Goal: Information Seeking & Learning: Learn about a topic

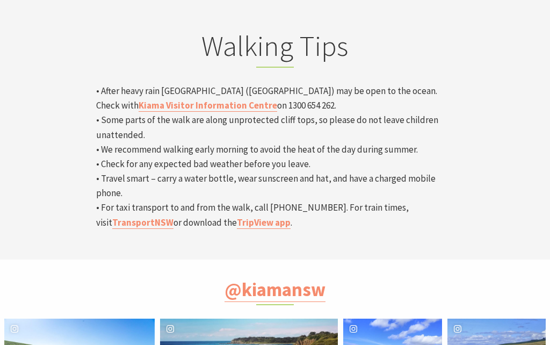
scroll to position [3585, 0]
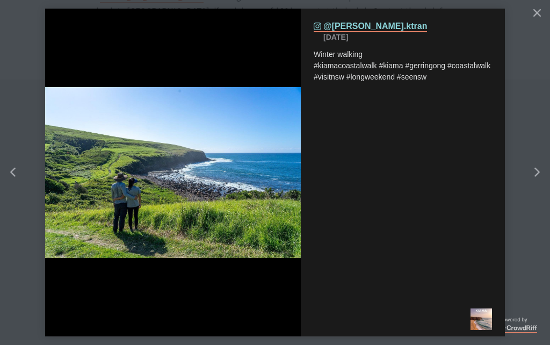
scroll to position [3495, 0]
click at [541, 176] on div "Right" at bounding box center [547, 172] width 43 height 43
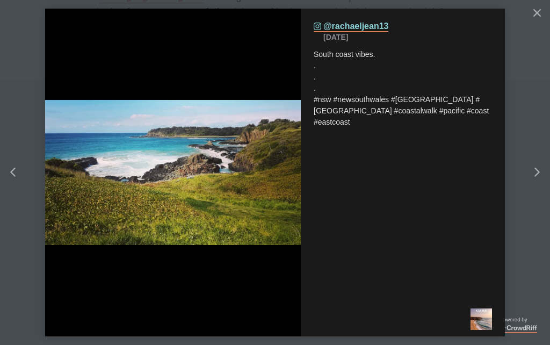
click at [537, 178] on div "Right" at bounding box center [547, 172] width 43 height 43
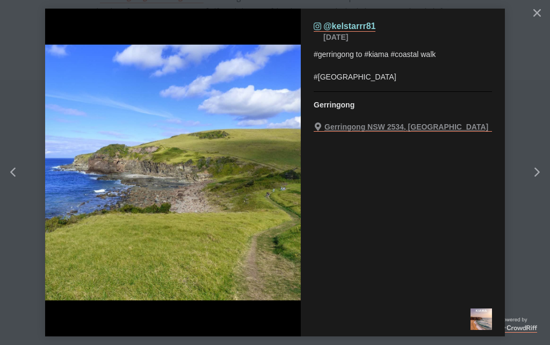
click at [544, 178] on div "Right" at bounding box center [547, 172] width 43 height 43
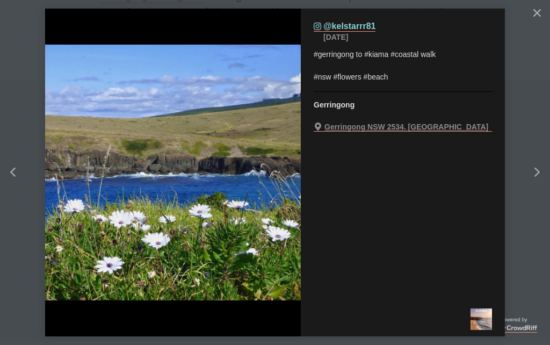
click at [548, 170] on div "Right" at bounding box center [547, 172] width 43 height 43
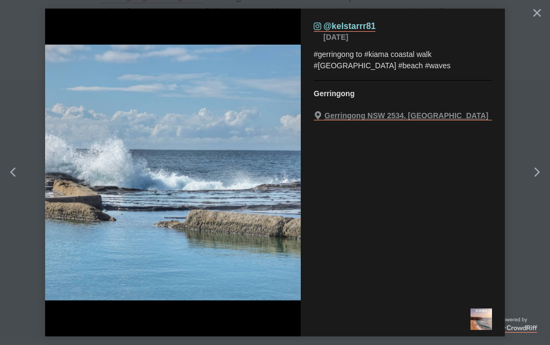
click at [544, 173] on div "Right" at bounding box center [547, 172] width 43 height 43
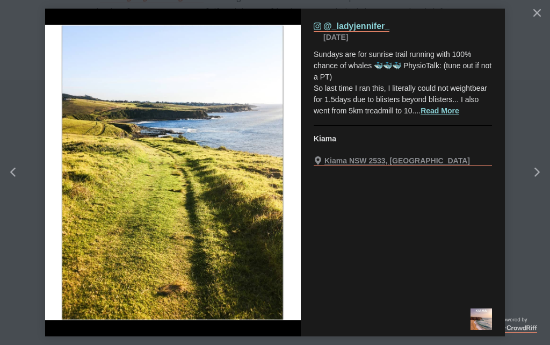
click at [543, 176] on div "Right" at bounding box center [547, 172] width 43 height 43
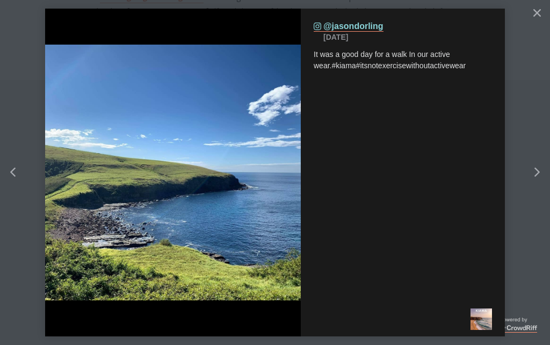
click at [544, 175] on div "Right" at bounding box center [547, 172] width 43 height 43
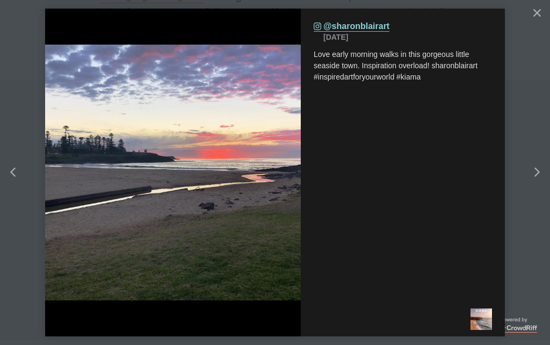
click at [541, 172] on div "Right" at bounding box center [547, 172] width 43 height 43
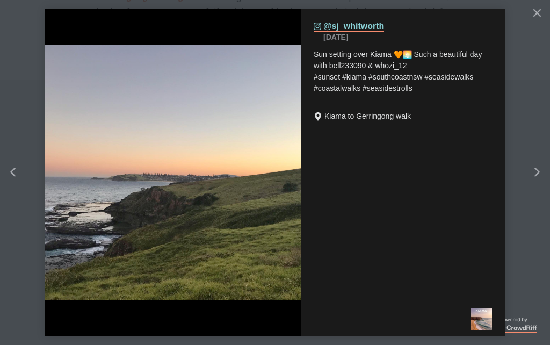
click at [545, 173] on div "Right" at bounding box center [547, 172] width 43 height 43
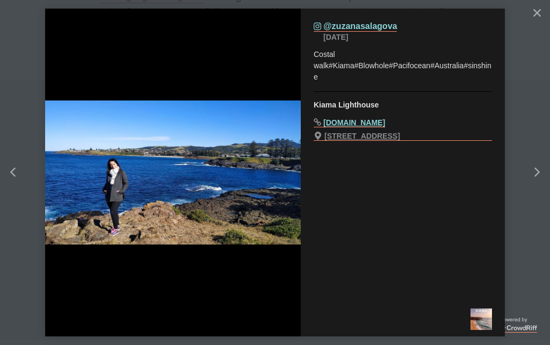
click at [541, 172] on div "Right" at bounding box center [547, 172] width 43 height 43
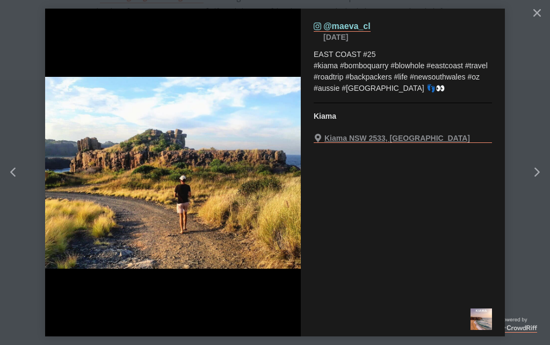
click at [539, 172] on icon "chevron right icon" at bounding box center [536, 173] width 5 height 10
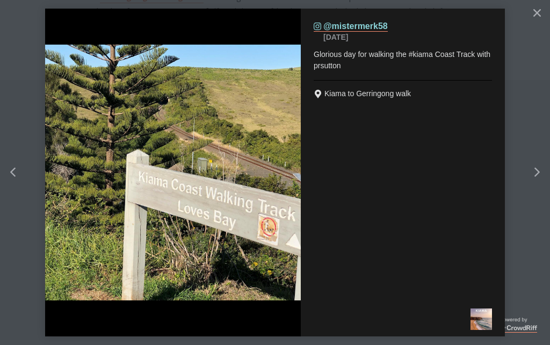
click at [14, 171] on icon "Left" at bounding box center [12, 173] width 5 height 10
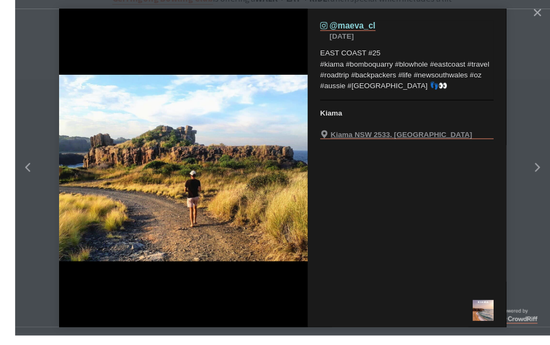
scroll to position [3501, 0]
